Goal: Check status: Check status

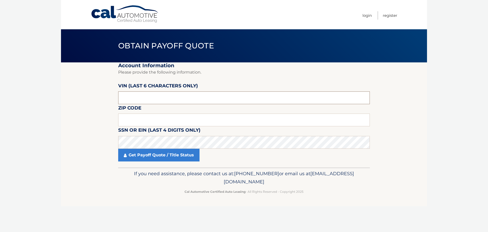
click at [173, 101] on input "text" at bounding box center [244, 97] width 252 height 13
click at [178, 100] on input "text" at bounding box center [244, 97] width 252 height 13
click at [141, 119] on input "text" at bounding box center [244, 119] width 252 height 13
click at [141, 97] on input "text" at bounding box center [244, 97] width 252 height 13
paste input "368458"
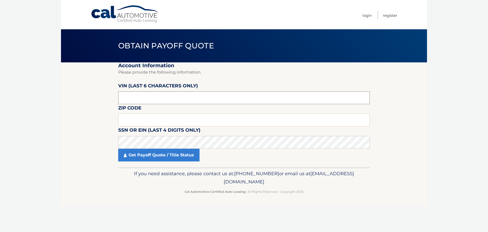
type input "368458"
click at [150, 117] on input "text" at bounding box center [244, 119] width 252 height 13
type input "11731"
click button "For Originating Dealer" at bounding box center [0, 0] width 0 height 0
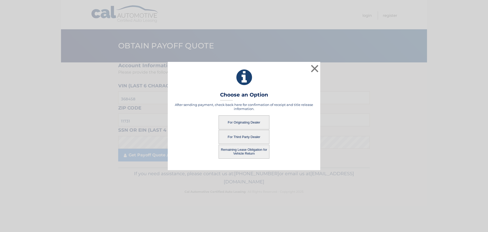
click at [251, 121] on button "For Originating Dealer" at bounding box center [244, 122] width 51 height 14
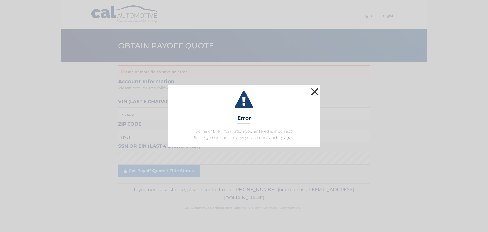
drag, startPoint x: 315, startPoint y: 90, endPoint x: 299, endPoint y: 94, distance: 17.0
click at [315, 91] on button "×" at bounding box center [315, 91] width 10 height 10
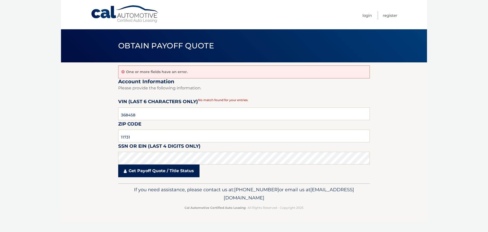
click at [156, 172] on link "Get Payoff Quote / Title Status" at bounding box center [158, 170] width 81 height 13
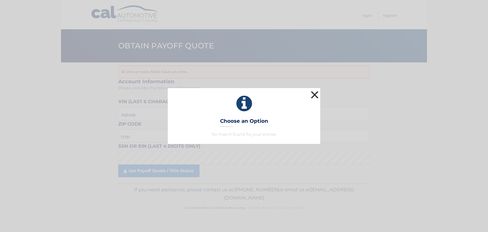
click at [314, 96] on button "×" at bounding box center [315, 94] width 10 height 10
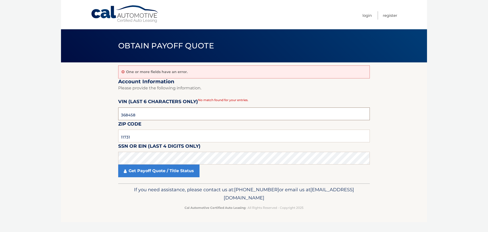
click at [198, 118] on input "368458" at bounding box center [244, 113] width 252 height 13
click at [93, 159] on section "One or more fields have an error. Account Information Please provide the follow…" at bounding box center [244, 122] width 366 height 121
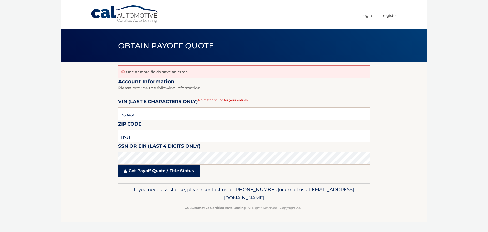
click at [133, 169] on link "Get Payoff Quote / Title Status" at bounding box center [158, 170] width 81 height 13
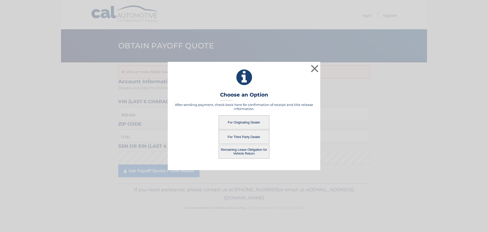
click at [246, 123] on button "For Originating Dealer" at bounding box center [244, 122] width 51 height 14
click at [237, 121] on button "For Originating Dealer" at bounding box center [244, 122] width 51 height 14
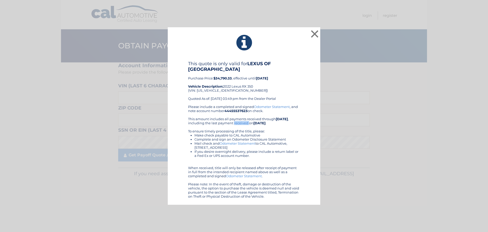
click at [241, 121] on div "Please include a completed and signed Odometer Statement , and note account num…" at bounding box center [244, 151] width 112 height 94
click at [285, 94] on div "This quote is only valid for LEXUS OF SMITHTOWN Purchase Price: $34,790.33 , ef…" at bounding box center [244, 83] width 112 height 44
